Goal: Information Seeking & Learning: Learn about a topic

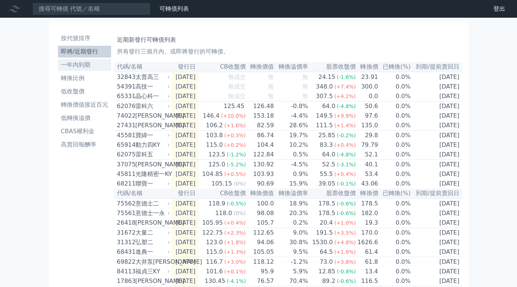
click at [77, 64] on li "一年內到期" at bounding box center [84, 64] width 53 height 9
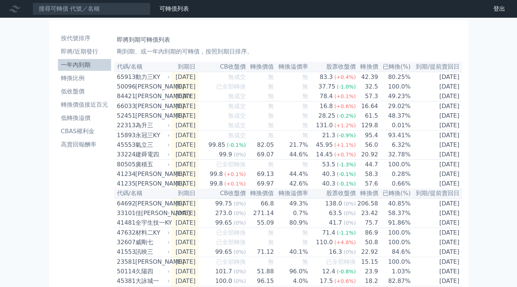
click at [86, 53] on li "即將/近期發行" at bounding box center [84, 51] width 53 height 9
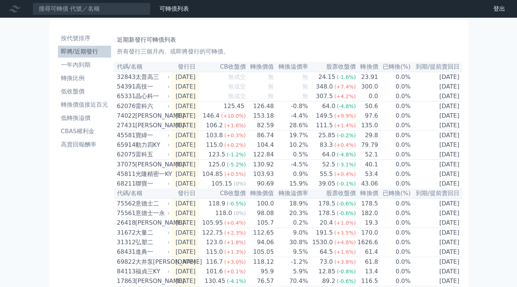
click at [153, 79] on div "太普高三" at bounding box center [151, 77] width 33 height 9
click at [194, 79] on td "[DATE]" at bounding box center [184, 77] width 27 height 10
click at [184, 99] on td "[DATE]" at bounding box center [184, 96] width 27 height 10
click at [182, 99] on td "[DATE]" at bounding box center [184, 96] width 27 height 10
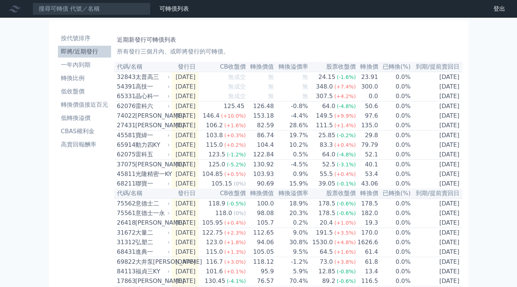
click at [150, 98] on div "晶心科一" at bounding box center [151, 96] width 33 height 9
